Goal: Information Seeking & Learning: Get advice/opinions

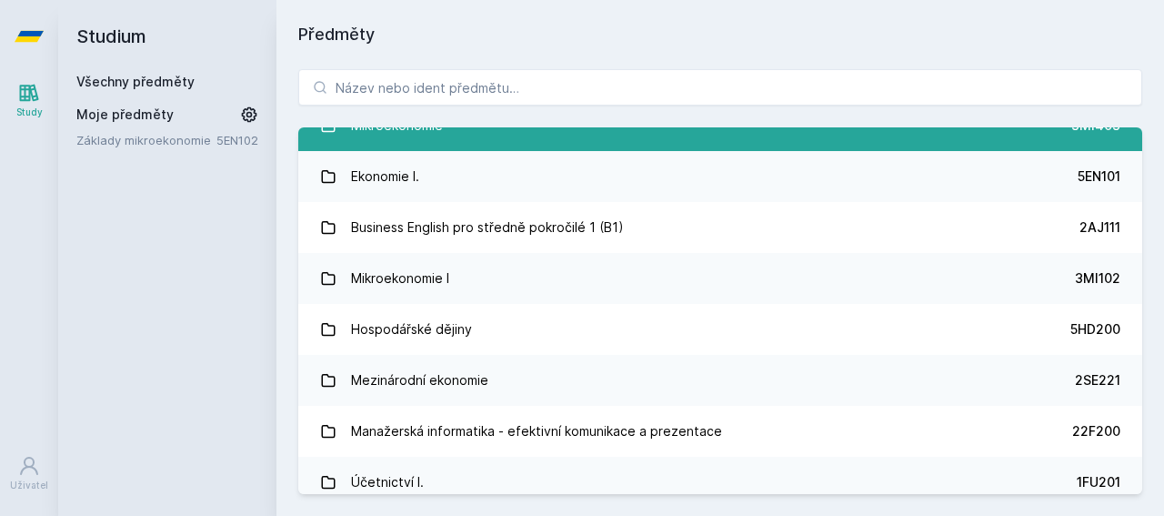
scroll to position [339, 0]
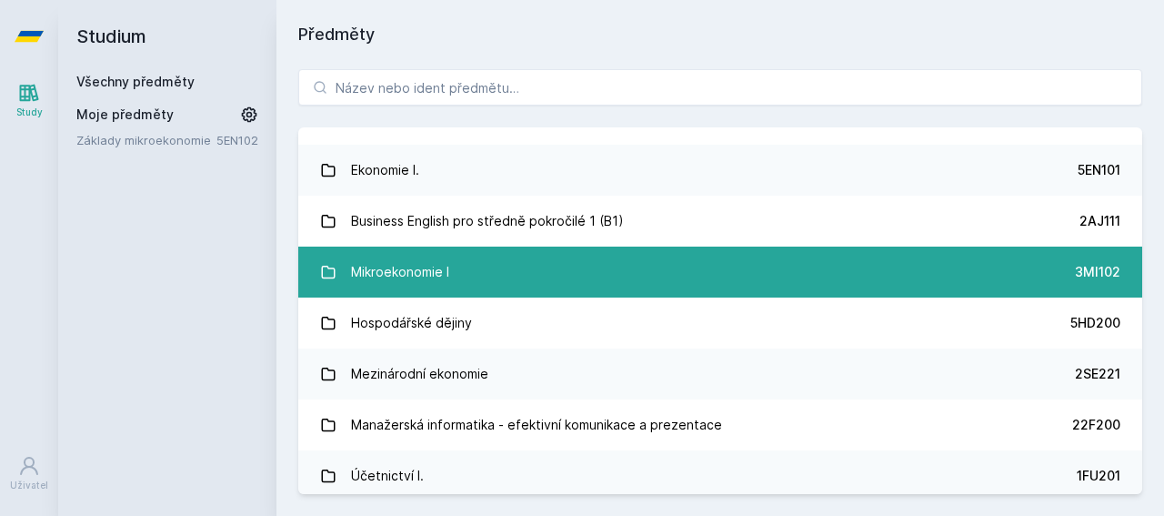
click at [423, 267] on div "Mikroekonomie I" at bounding box center [400, 272] width 98 height 36
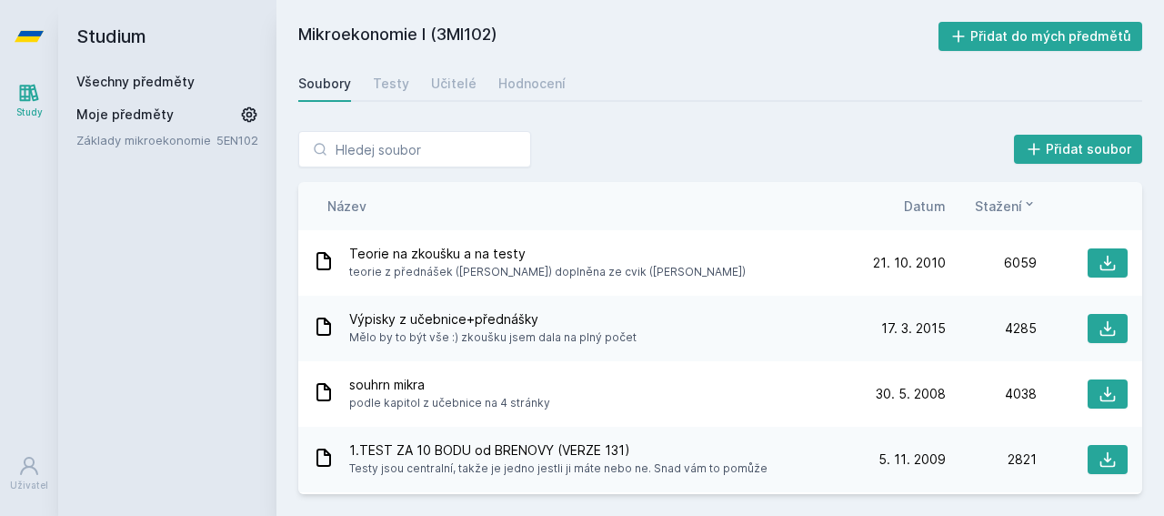
click at [121, 78] on link "Všechny předměty" at bounding box center [135, 81] width 118 height 15
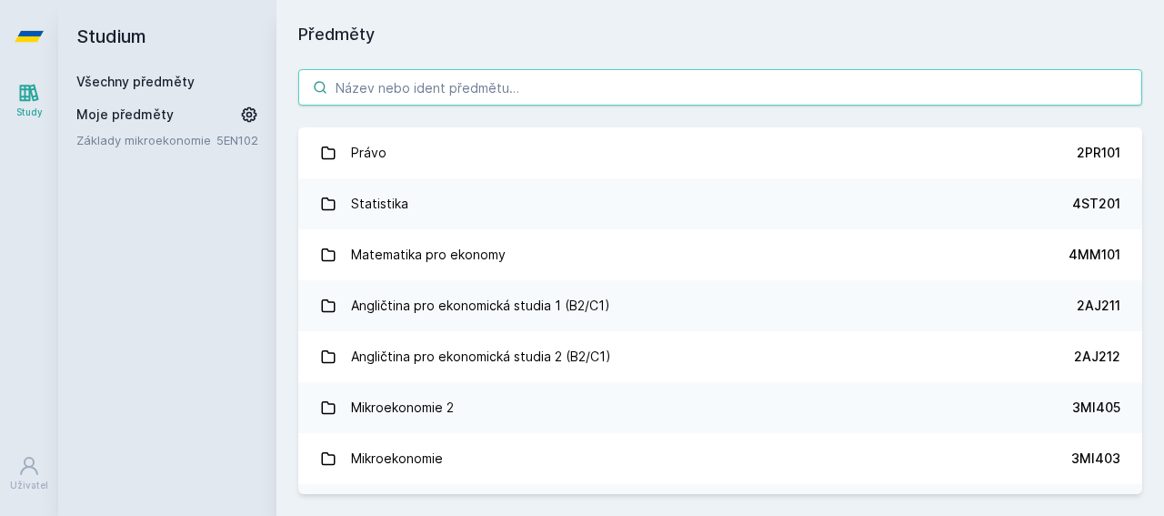
click at [367, 99] on input "search" at bounding box center [720, 87] width 844 height 36
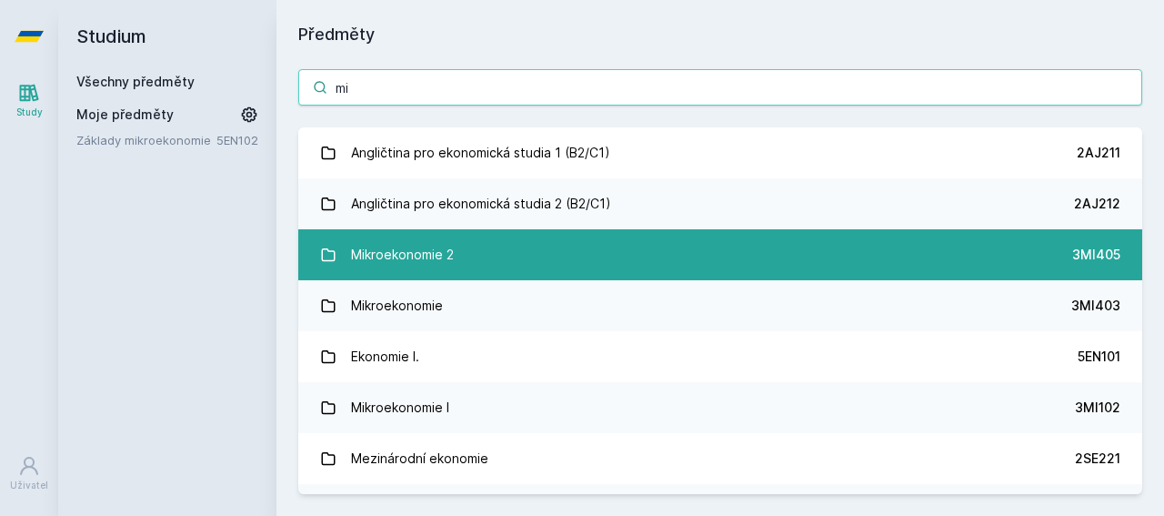
type input "m"
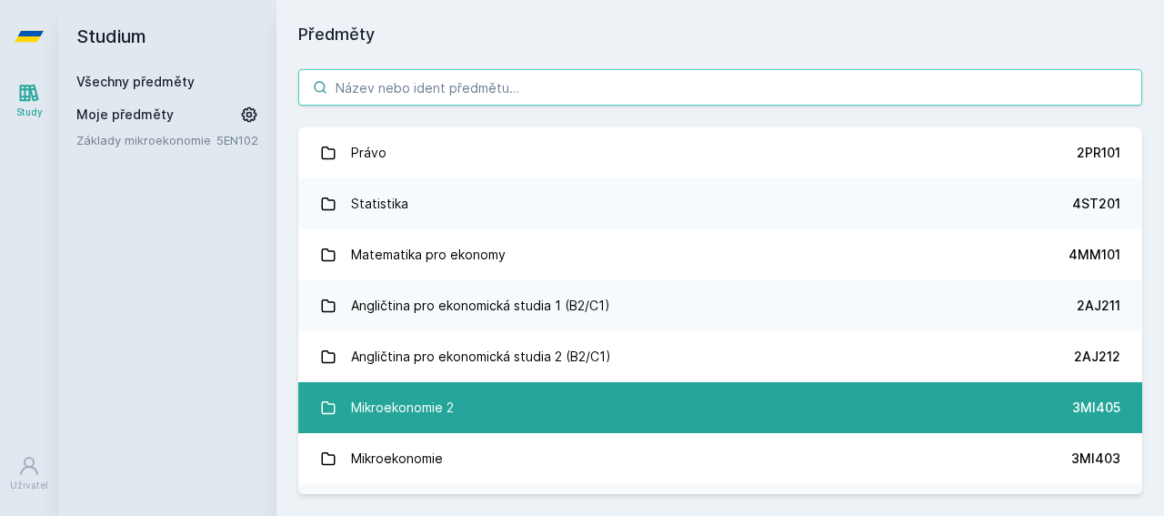
paste input "5EN202"
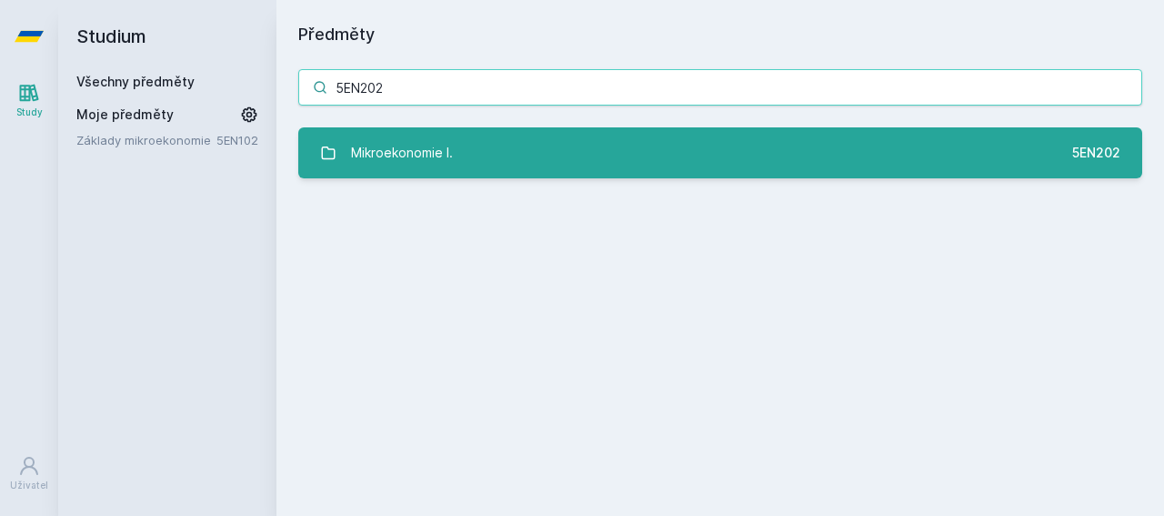
type input "5EN202"
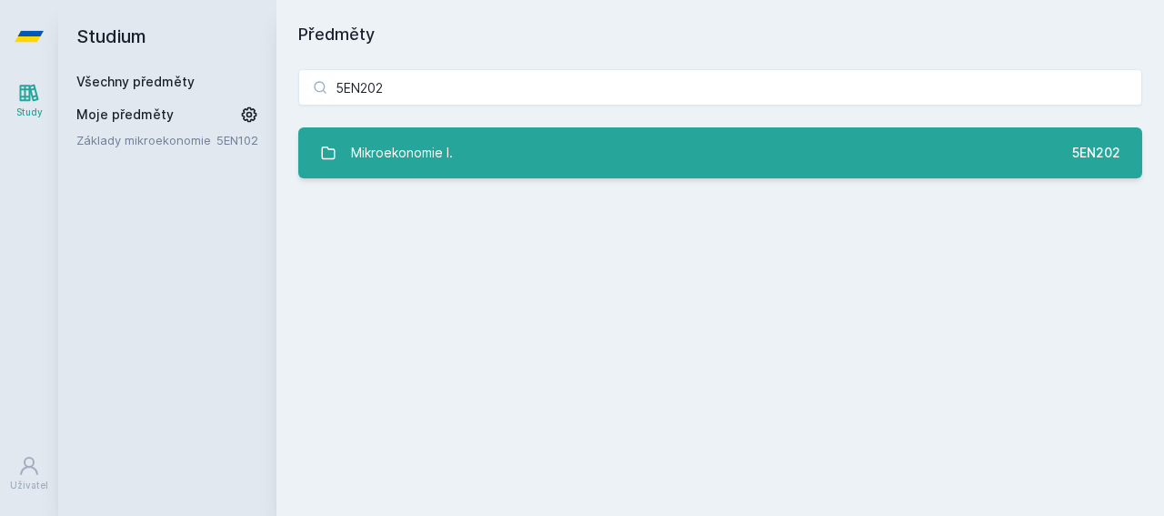
click at [621, 165] on link "Mikroekonomie I. 5EN202" at bounding box center [720, 152] width 844 height 51
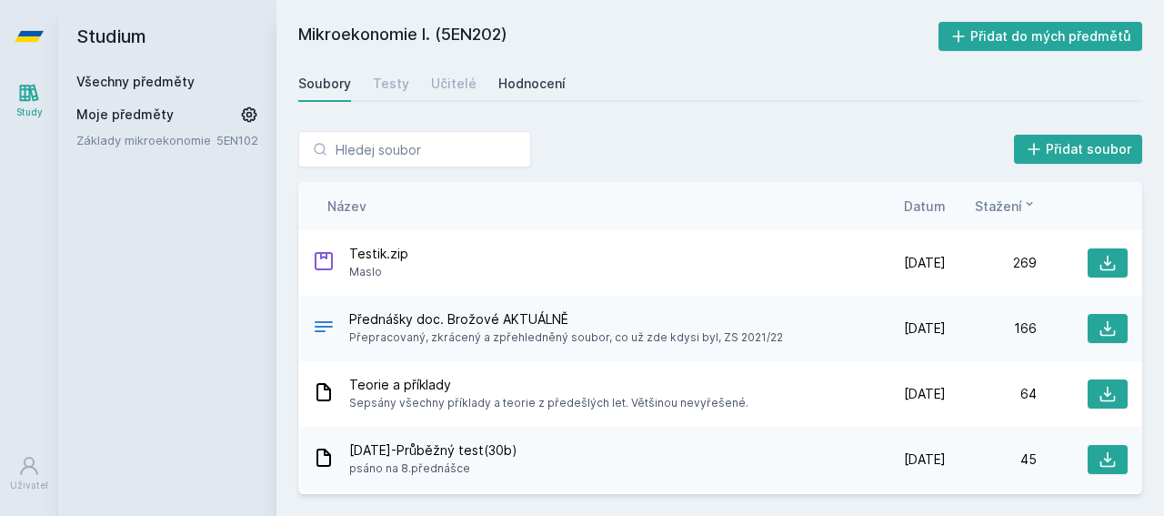
click at [501, 74] on link "Hodnocení" at bounding box center [531, 83] width 67 height 36
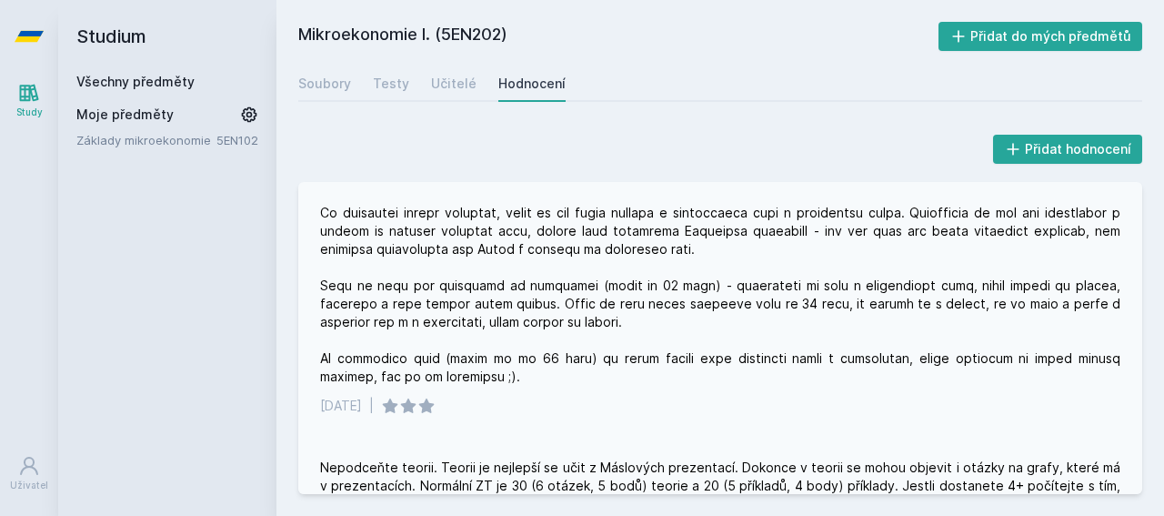
scroll to position [56, 0]
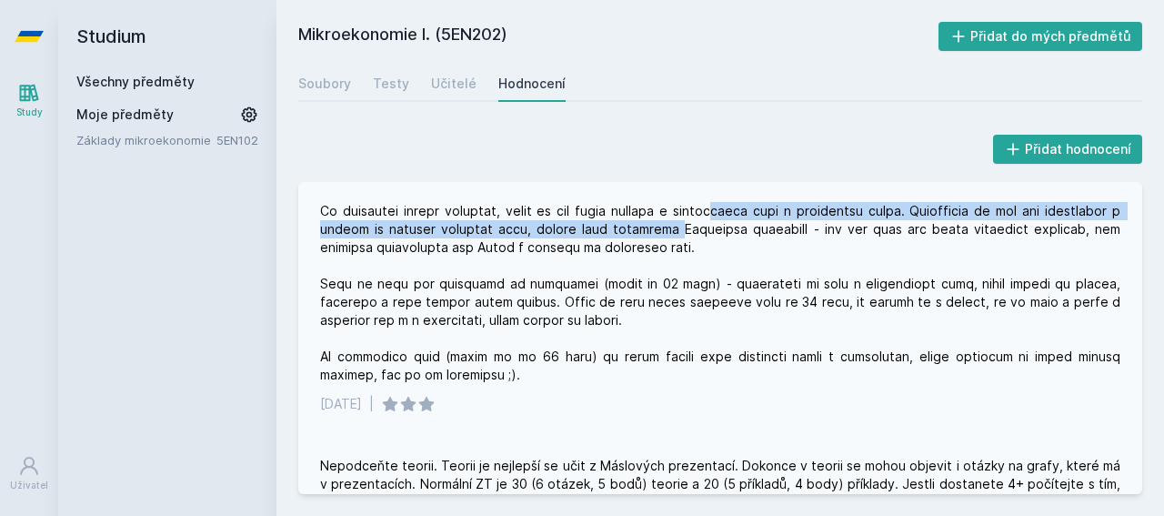
drag, startPoint x: 761, startPoint y: 234, endPoint x: 752, endPoint y: 217, distance: 18.7
click at [752, 217] on div at bounding box center [720, 265] width 800 height 236
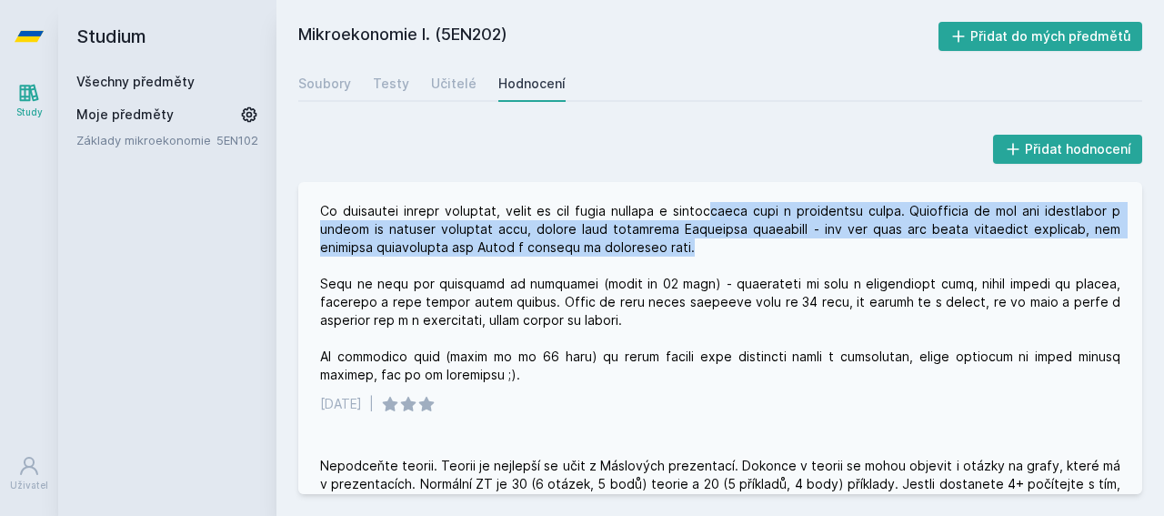
drag, startPoint x: 752, startPoint y: 217, endPoint x: 816, endPoint y: 239, distance: 67.3
click at [816, 239] on div at bounding box center [720, 265] width 800 height 236
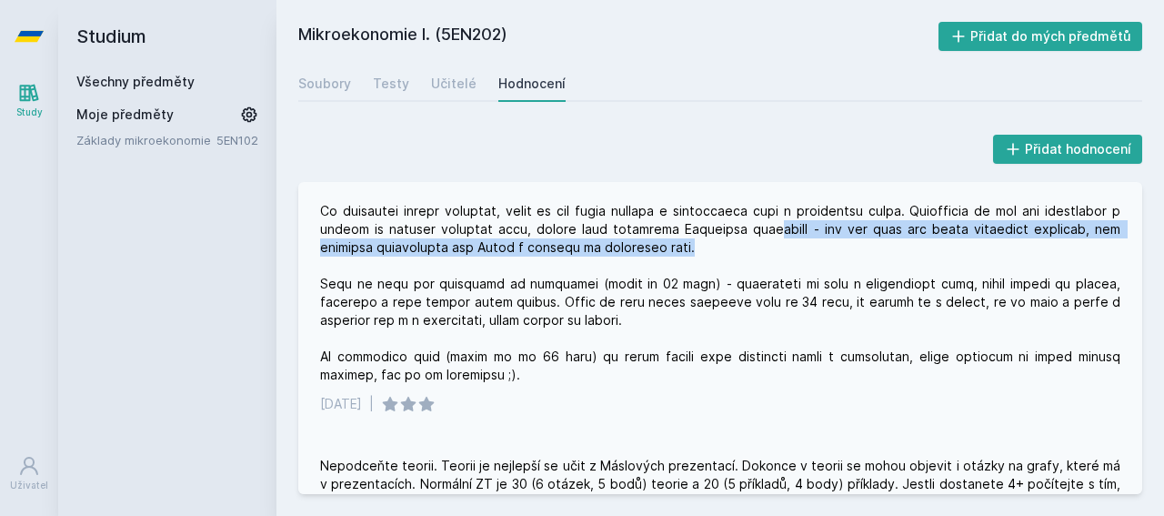
drag, startPoint x: 816, startPoint y: 239, endPoint x: 846, endPoint y: 226, distance: 32.6
click at [856, 226] on div at bounding box center [720, 265] width 800 height 236
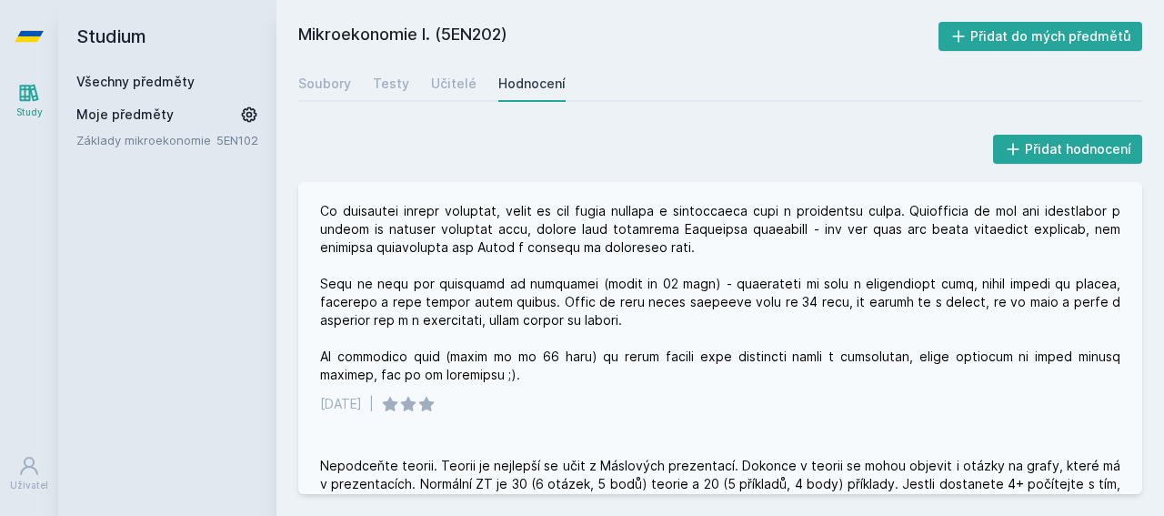
click at [809, 254] on div at bounding box center [720, 265] width 800 height 236
